Goal: Check status: Check status

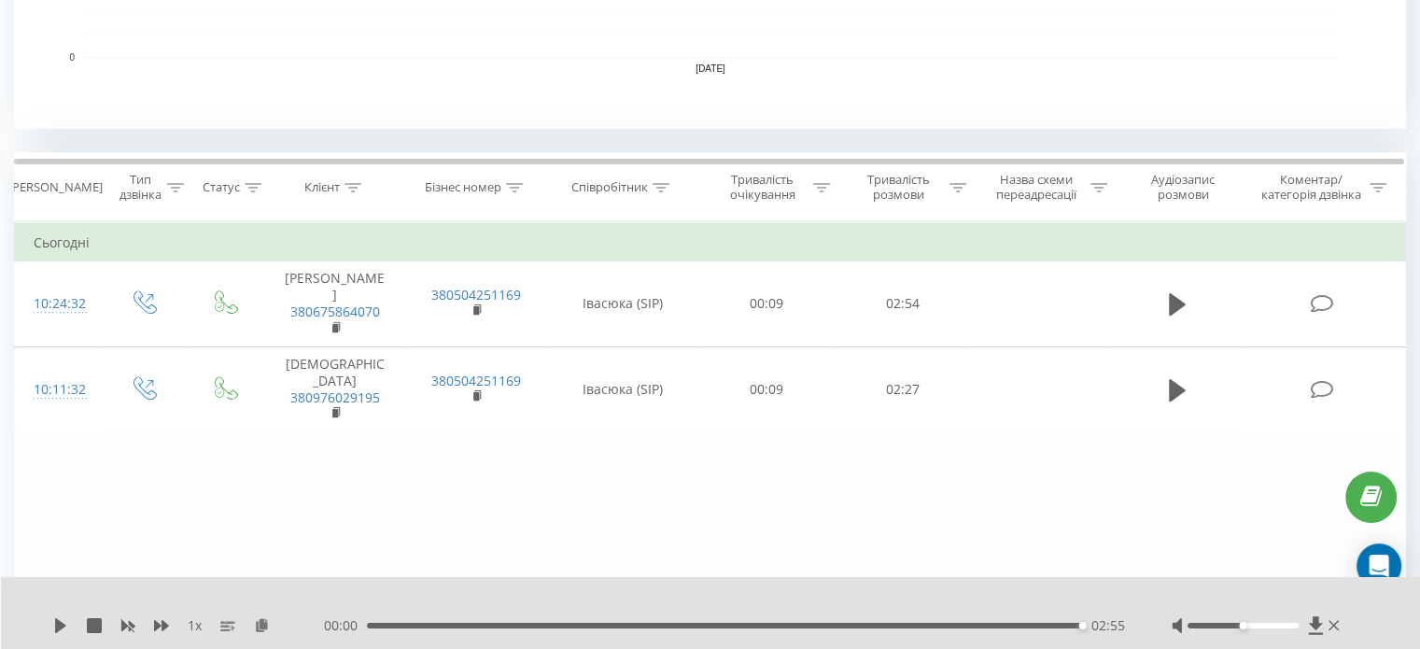
scroll to position [280, 0]
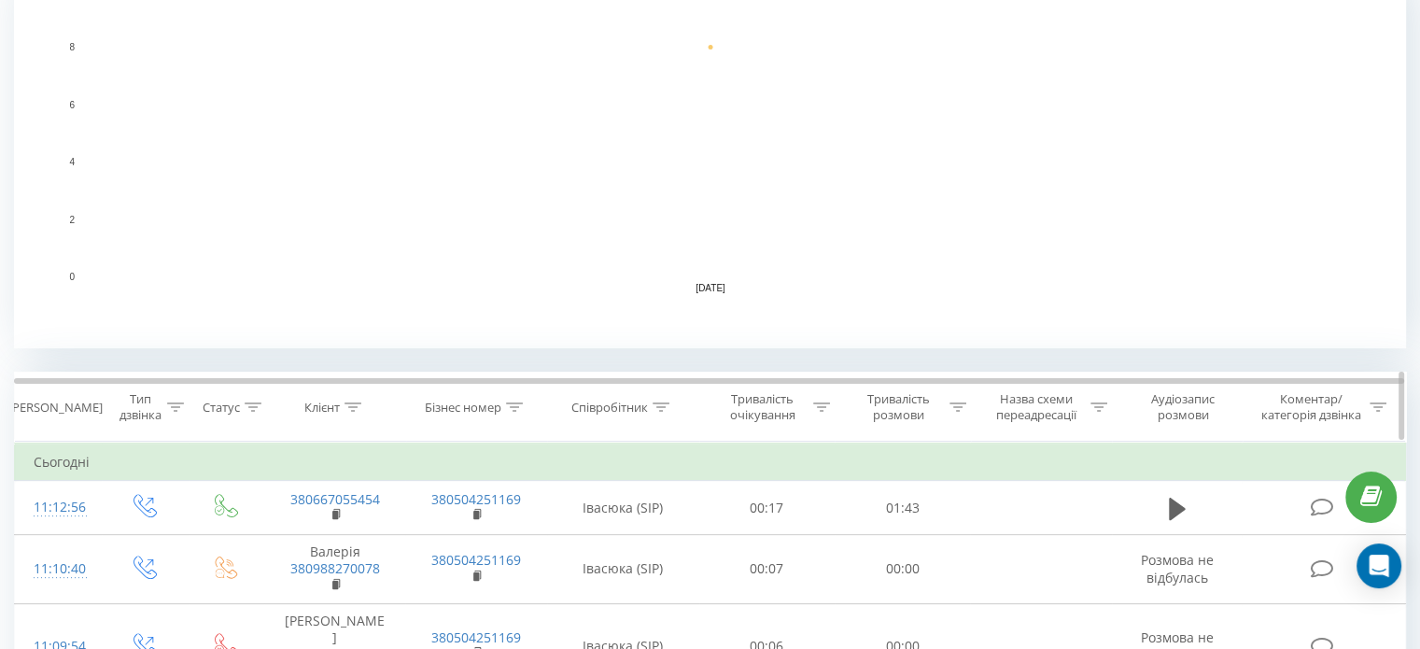
scroll to position [467, 0]
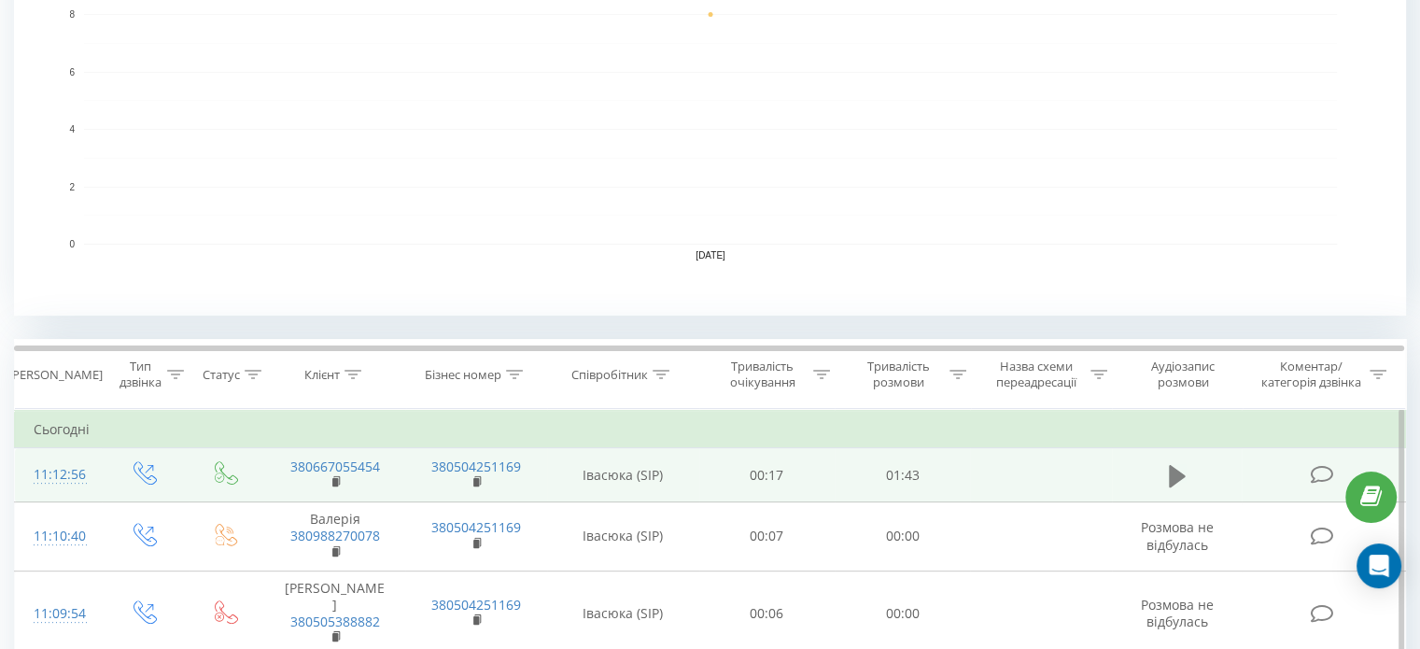
drag, startPoint x: 1188, startPoint y: 457, endPoint x: 1182, endPoint y: 466, distance: 10.9
click at [1187, 458] on td at bounding box center [1177, 475] width 131 height 54
click at [1177, 471] on icon at bounding box center [1177, 475] width 17 height 22
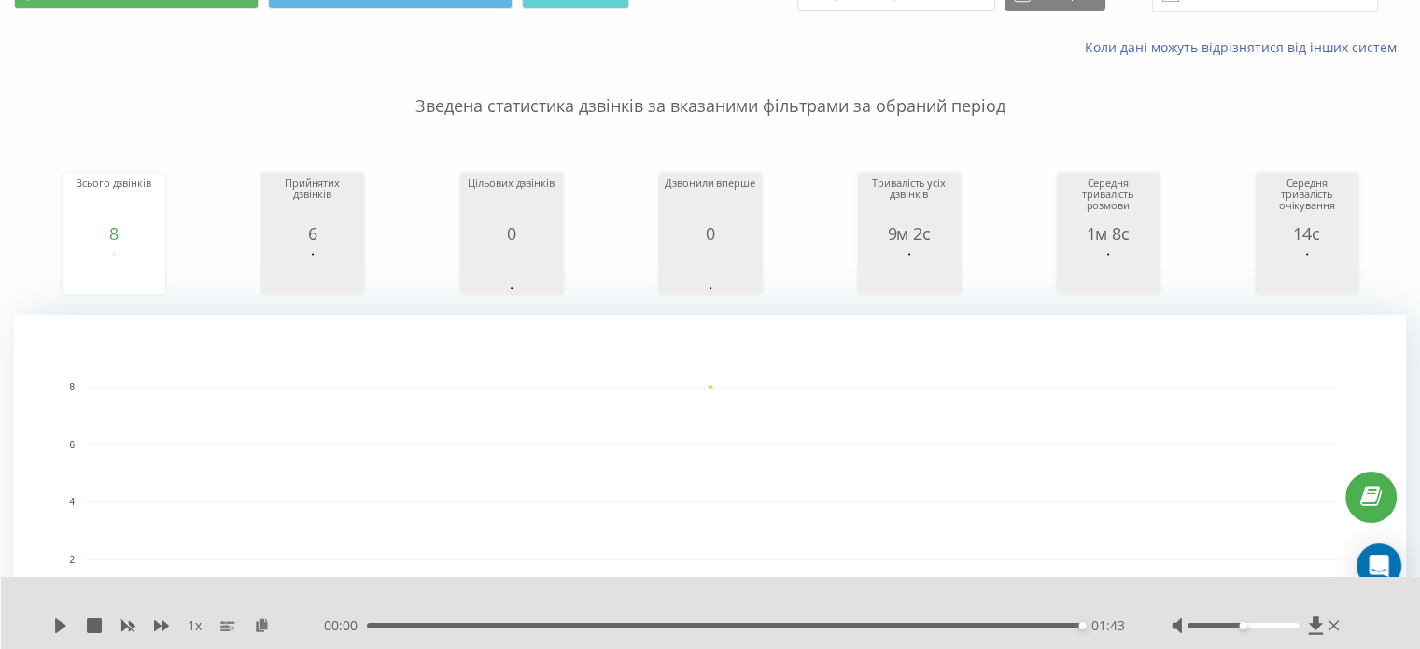
scroll to position [0, 0]
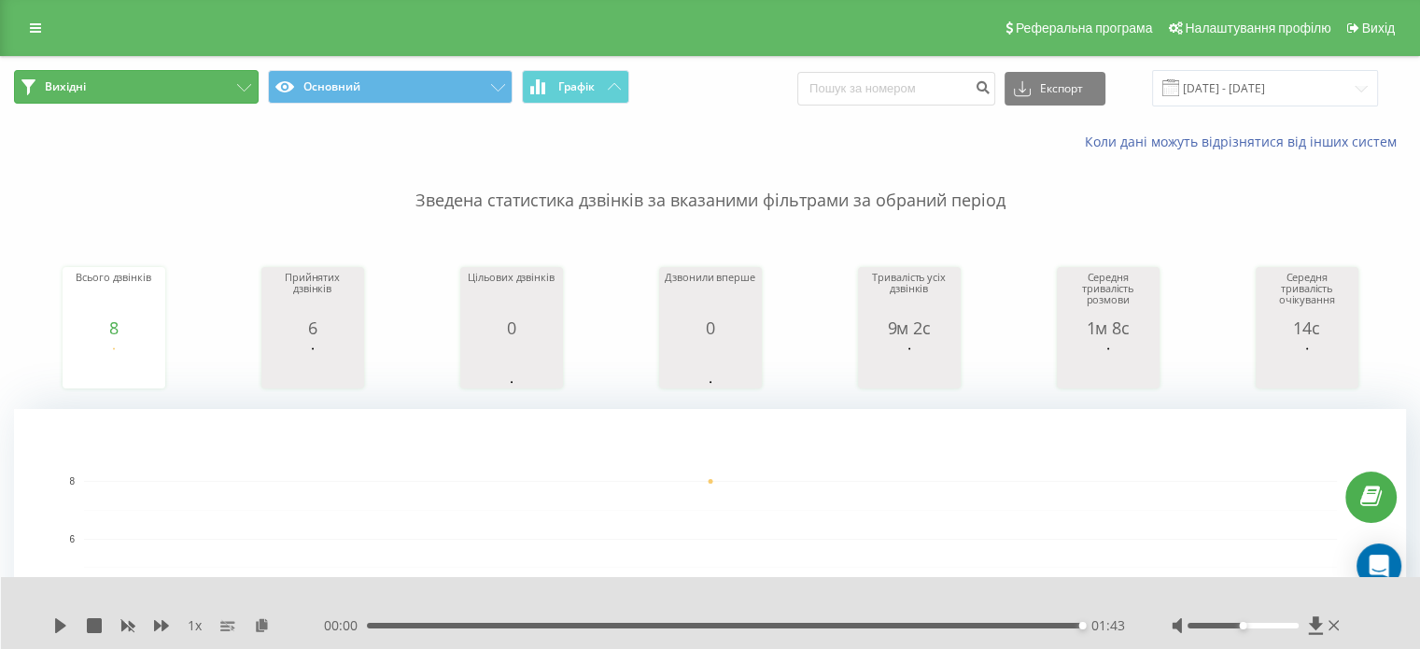
click at [172, 78] on button "Вихідні" at bounding box center [136, 87] width 245 height 34
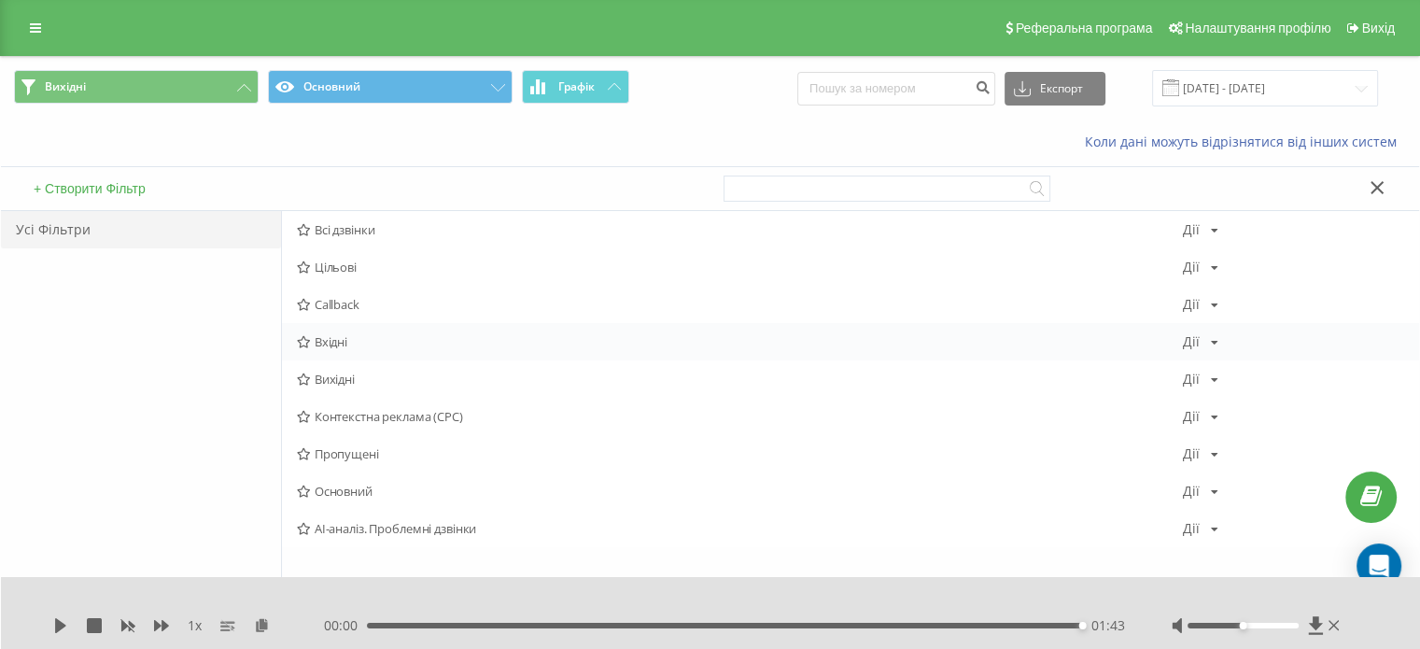
click at [355, 341] on span "Вхідні" at bounding box center [740, 341] width 886 height 13
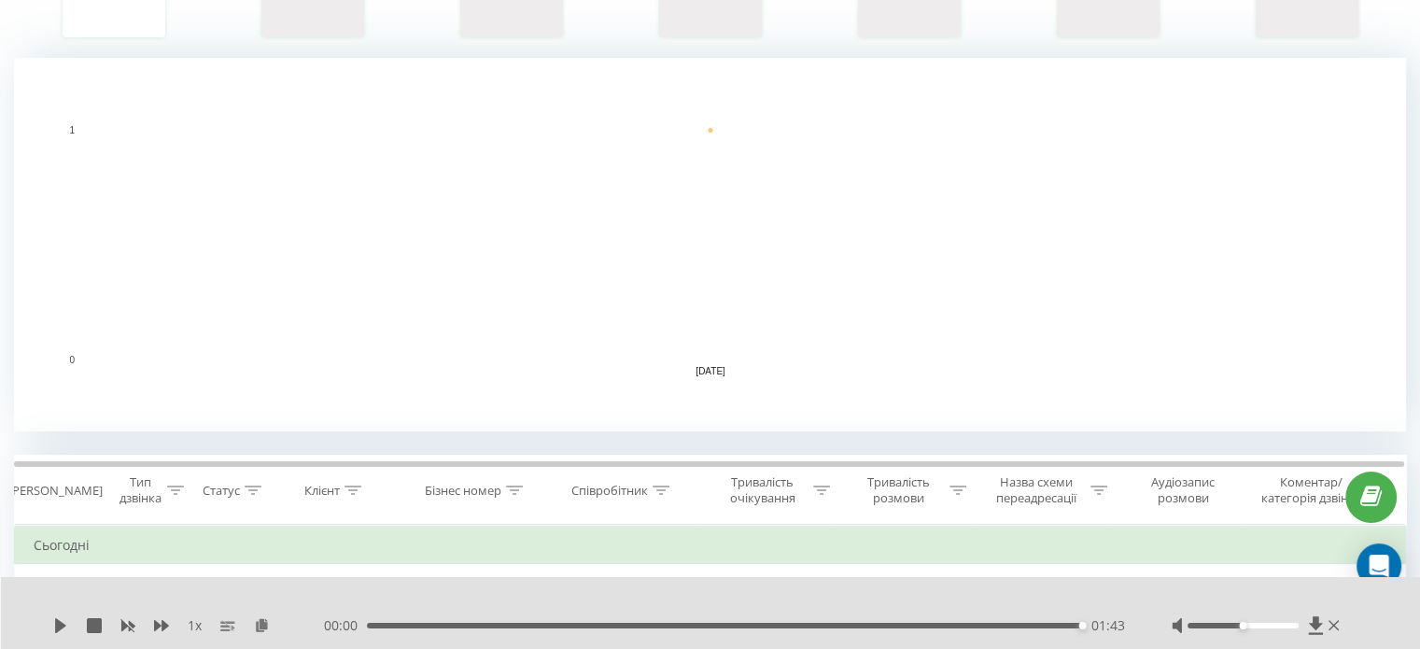
scroll to position [467, 0]
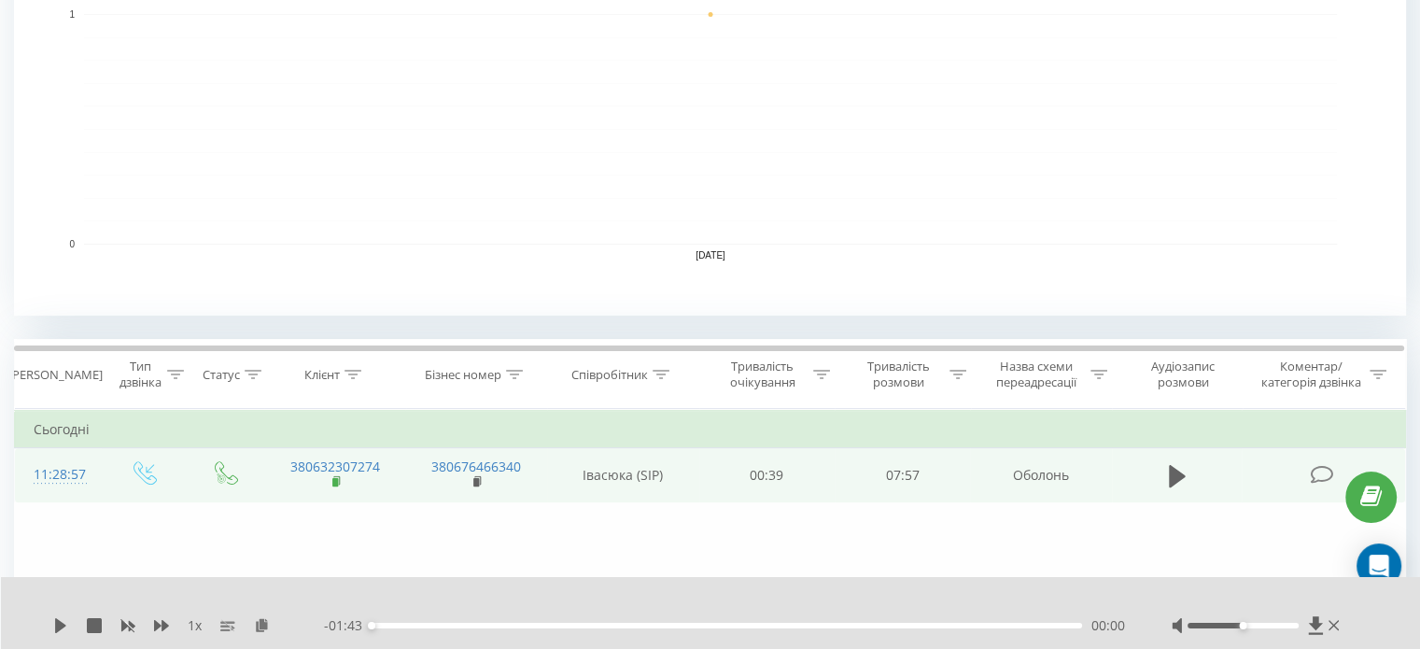
click at [337, 483] on rect at bounding box center [335, 482] width 6 height 8
